Goal: Task Accomplishment & Management: Complete application form

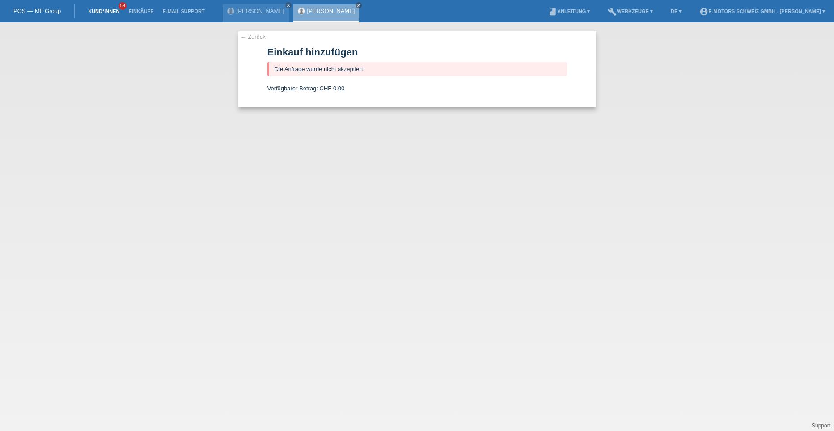
click at [102, 9] on link "Kund*innen" at bounding box center [104, 10] width 40 height 5
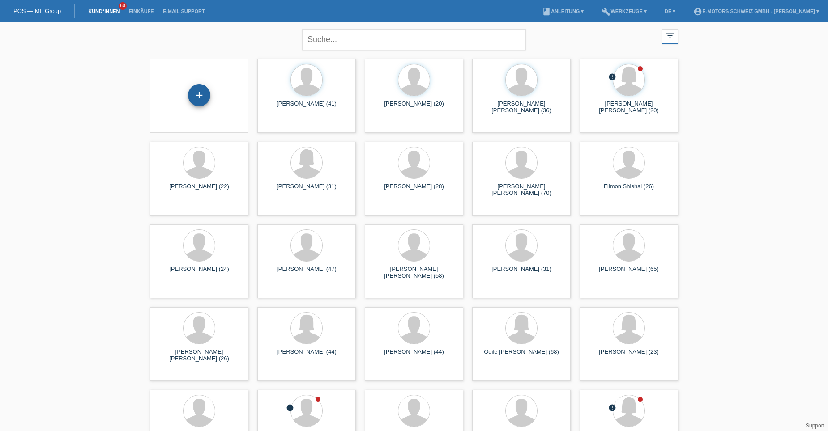
click at [197, 95] on div "+" at bounding box center [198, 95] width 21 height 15
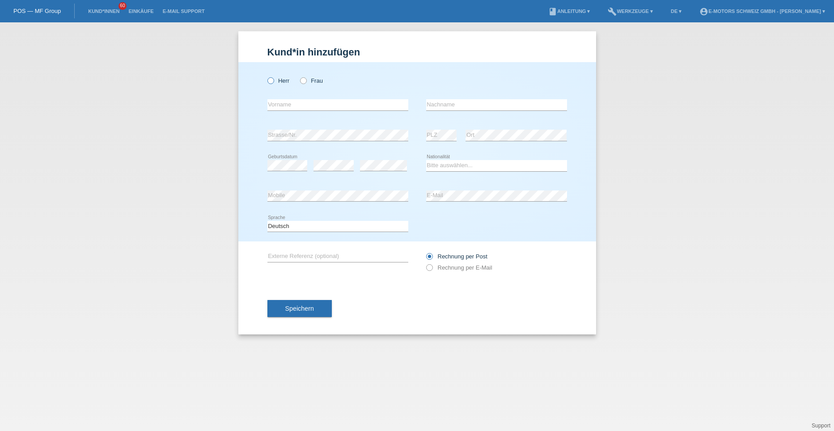
click at [266, 76] on icon at bounding box center [266, 76] width 0 height 0
click at [269, 81] on input "Herr" at bounding box center [270, 80] width 6 height 6
radio input "true"
click at [277, 101] on input "text" at bounding box center [337, 104] width 141 height 11
type input "Jasmin"
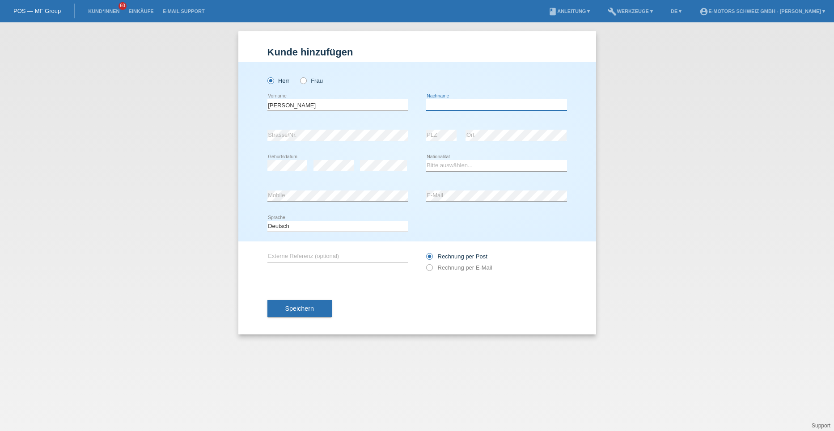
click at [440, 107] on input "text" at bounding box center [496, 104] width 141 height 11
type input "Masinovic"
click at [431, 166] on select "Bitte auswählen... Schweiz Deutschland Liechtenstein Österreich ------------ Af…" at bounding box center [496, 165] width 141 height 11
select select "SI"
click at [426, 160] on select "Bitte auswählen... Schweiz Deutschland Liechtenstein Österreich ------------ Af…" at bounding box center [496, 165] width 141 height 11
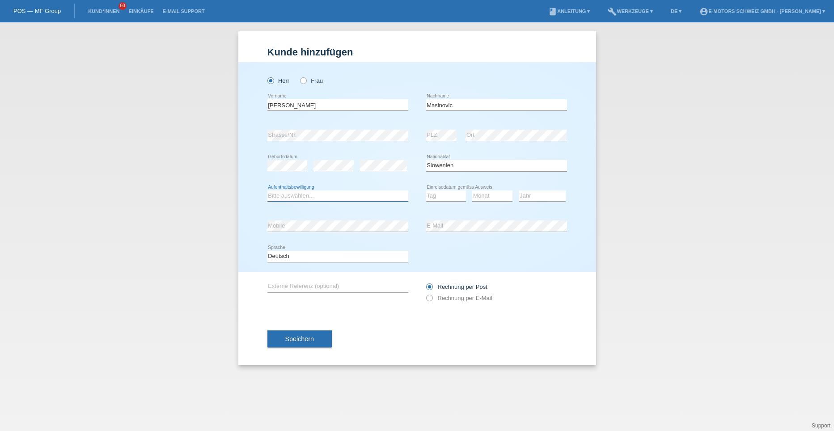
click at [300, 197] on select "Bitte auswählen... C B B - Flüchtlingsstatus Andere" at bounding box center [337, 196] width 141 height 11
select select "B"
click at [267, 191] on select "Bitte auswählen... C B B - Flüchtlingsstatus Andere" at bounding box center [337, 196] width 141 height 11
click at [440, 196] on select "Tag 01 02 03 04 05 06 07 08 09 10 11" at bounding box center [446, 196] width 40 height 11
select select "05"
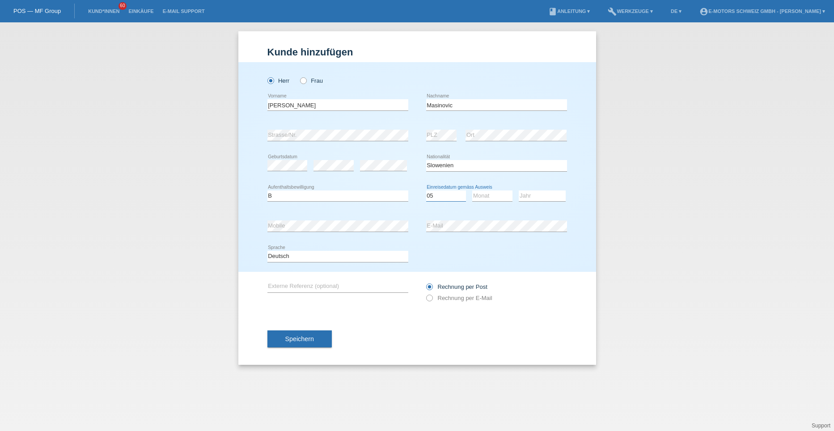
click at [426, 191] on select "Tag 01 02 03 04 05 06 07 08 09 10 11" at bounding box center [446, 196] width 40 height 11
click at [488, 194] on select "Monat 01 02 03 04 05 06 07 08 09 10 11" at bounding box center [492, 196] width 40 height 11
select select "07"
click at [472, 191] on select "Monat 01 02 03 04 05 06 07 08 09 10 11" at bounding box center [492, 196] width 40 height 11
click at [531, 196] on select "Jahr 2025 2024 2023 2022 2021 2020 2019 2018 2017 2016 2015 2014 2013 2012 2011…" at bounding box center [542, 196] width 47 height 11
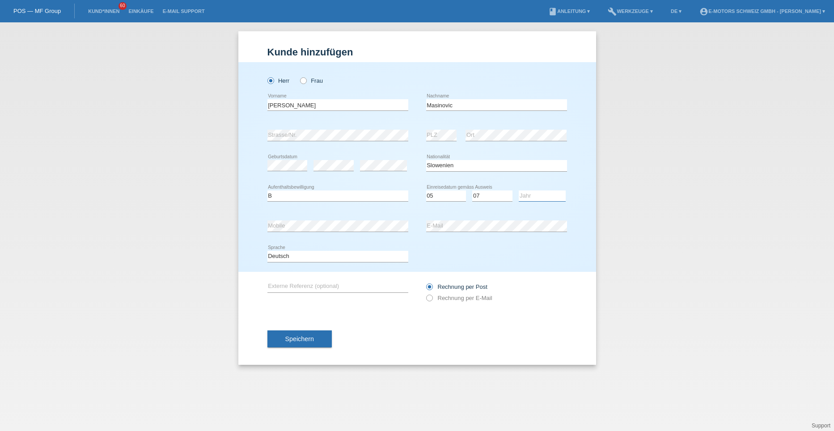
select select "2022"
click at [519, 191] on select "Jahr 2025 2024 2023 2022 2021 2020 2019 2018 2017 2016 2015 2014 2013 2012 2011…" at bounding box center [542, 196] width 47 height 11
click at [304, 336] on span "Speichern" at bounding box center [299, 338] width 29 height 7
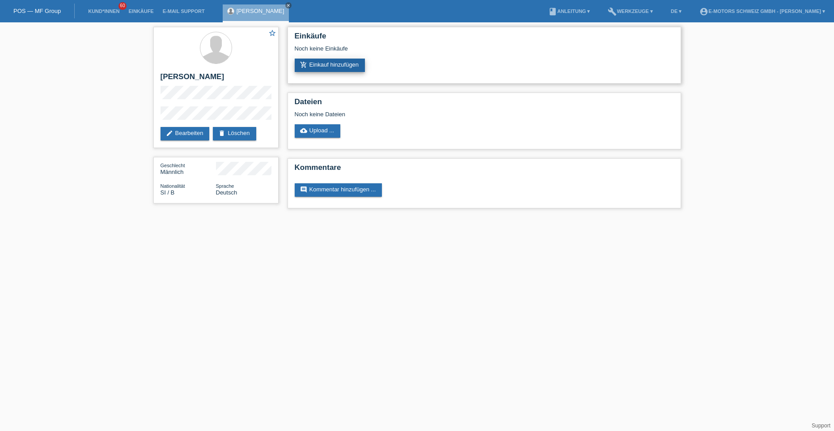
click at [330, 67] on link "add_shopping_cart Einkauf hinzufügen" at bounding box center [330, 65] width 71 height 13
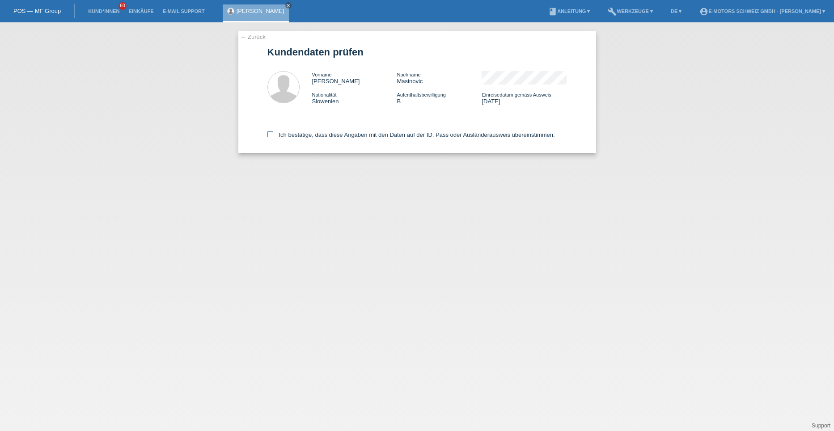
click at [270, 132] on icon at bounding box center [270, 135] width 6 height 6
click at [270, 132] on input "Ich bestätige, dass diese Angaben mit den Daten auf der ID, Pass oder Ausländer…" at bounding box center [270, 135] width 6 height 6
checkbox input "true"
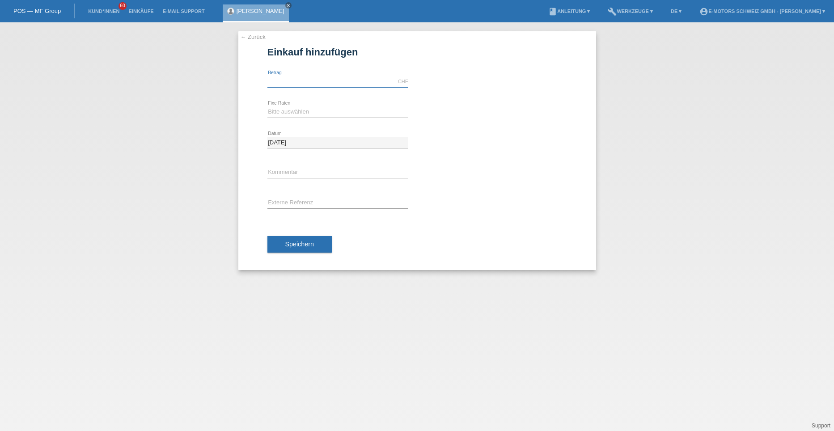
click at [296, 85] on input "text" at bounding box center [337, 81] width 141 height 11
type input "5000.00"
click at [288, 111] on select "Bitte auswählen 12 Raten 24 Raten 36 Raten 48 Raten" at bounding box center [337, 111] width 141 height 11
select select "214"
click at [267, 106] on select "Bitte auswählen 12 Raten 24 Raten 36 Raten 48 Raten" at bounding box center [337, 111] width 141 height 11
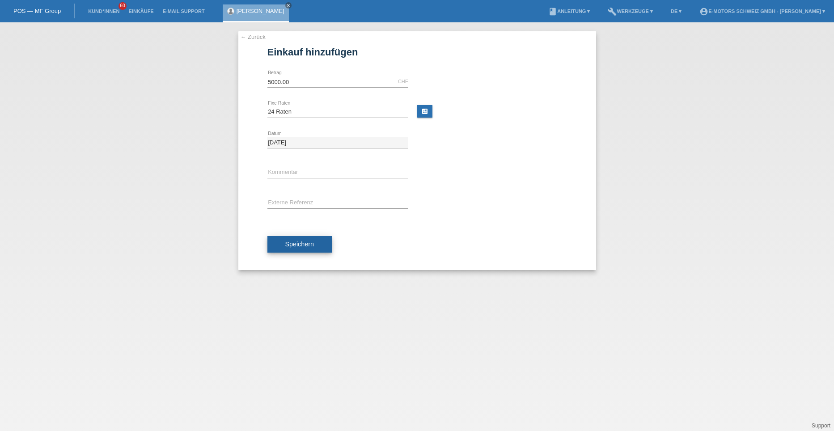
click at [295, 244] on span "Speichern" at bounding box center [299, 244] width 29 height 7
